Goal: Information Seeking & Learning: Learn about a topic

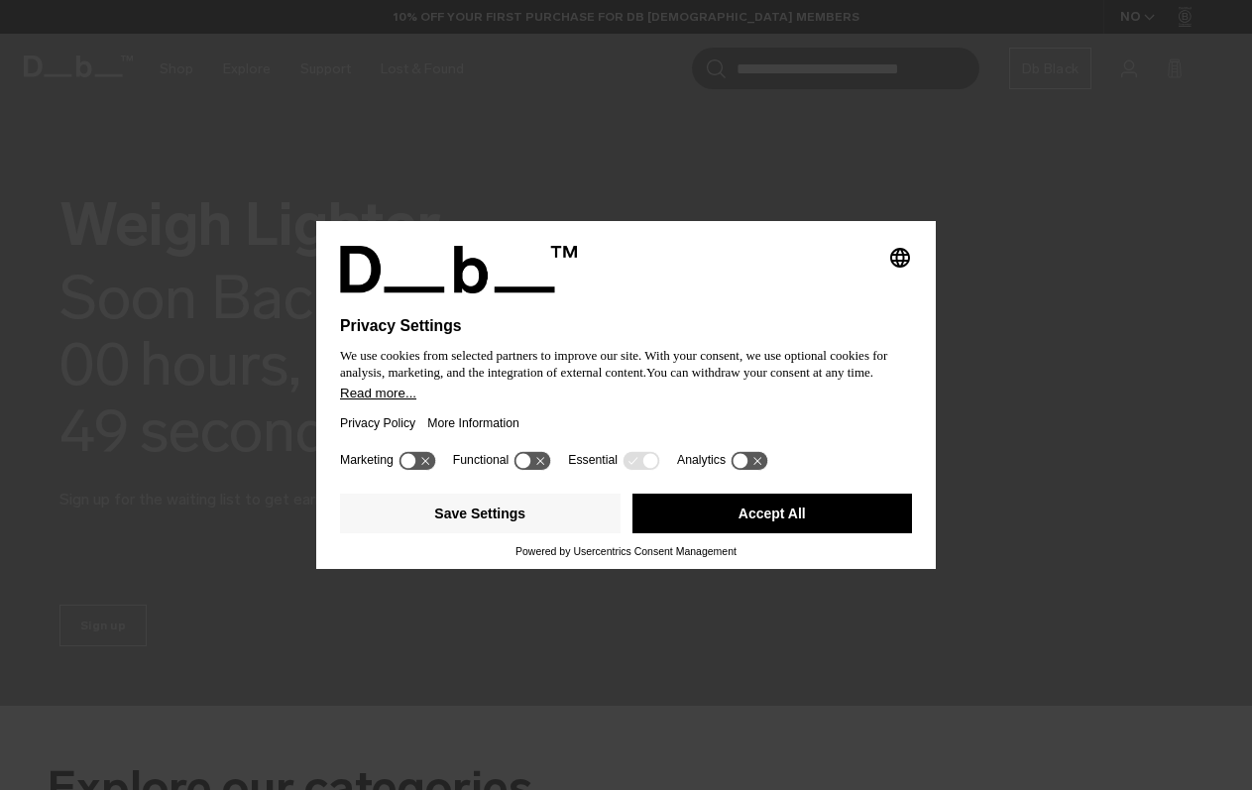
click at [765, 523] on button "Accept All" at bounding box center [772, 514] width 280 height 40
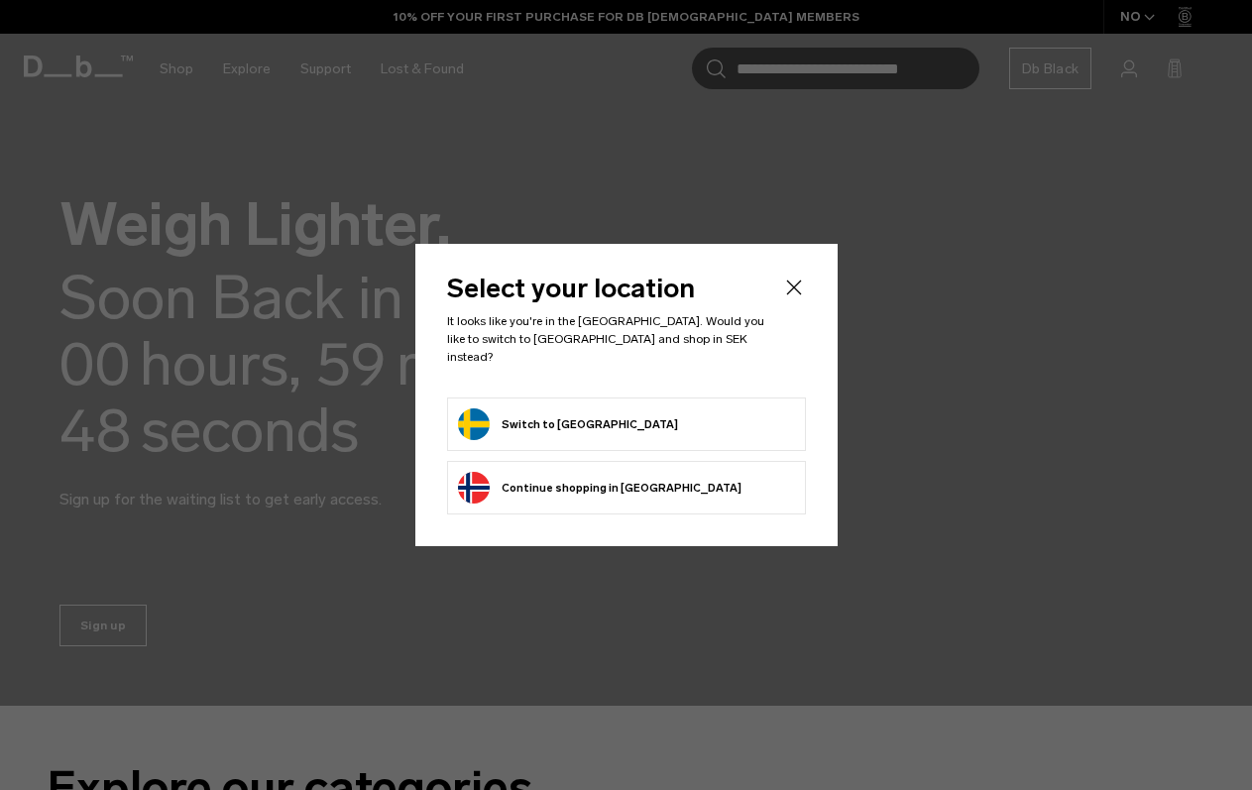
click at [662, 419] on form "Switch to Sweden" at bounding box center [626, 424] width 337 height 32
click at [571, 408] on button "Switch to Sweden" at bounding box center [568, 424] width 220 height 32
click at [571, 415] on button "Switch to Sweden" at bounding box center [568, 424] width 220 height 32
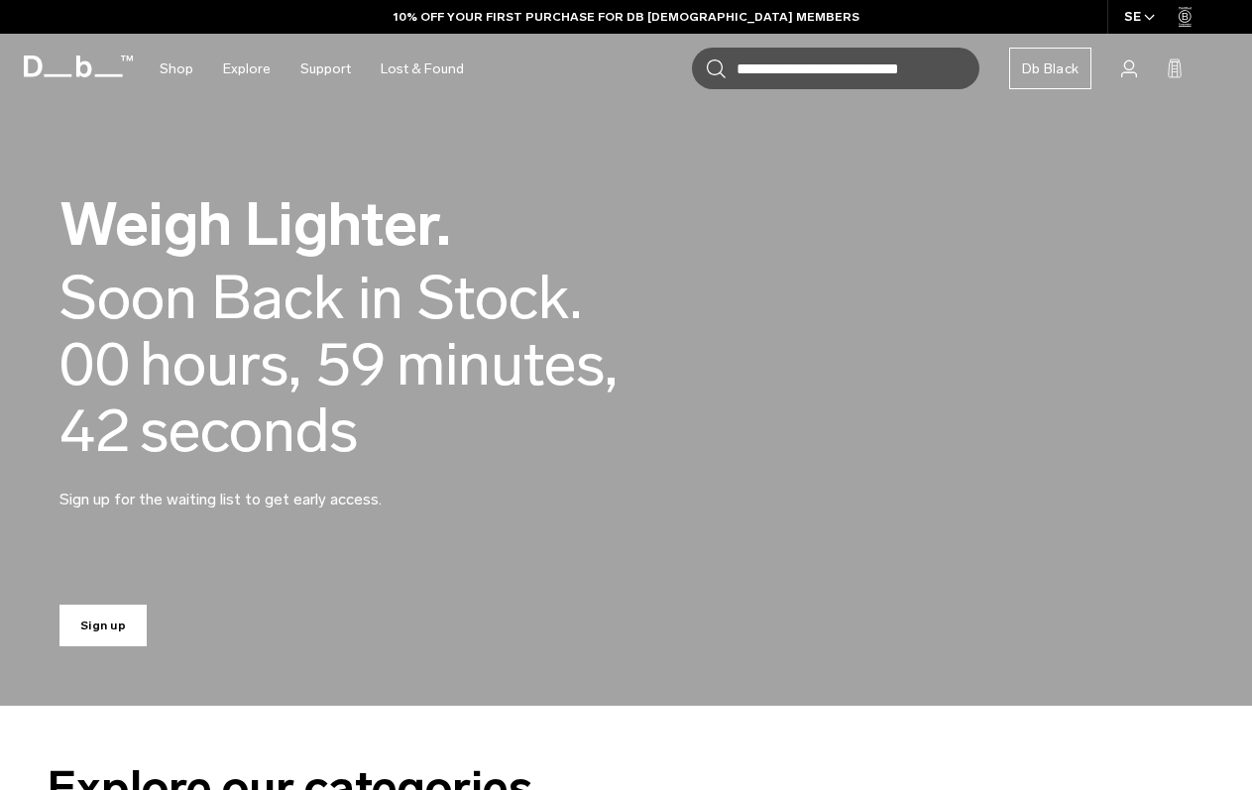
click at [106, 614] on link "Sign up" at bounding box center [102, 626] width 87 height 42
